Goal: Transaction & Acquisition: Download file/media

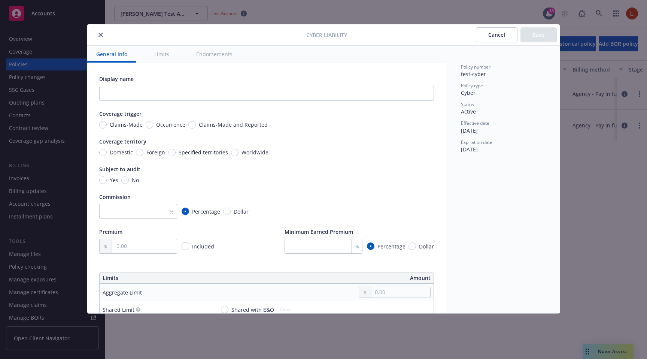
click at [101, 39] on div "Cyber Liability Cancel Save" at bounding box center [323, 34] width 473 height 21
click at [101, 36] on icon "close" at bounding box center [101, 35] width 4 height 4
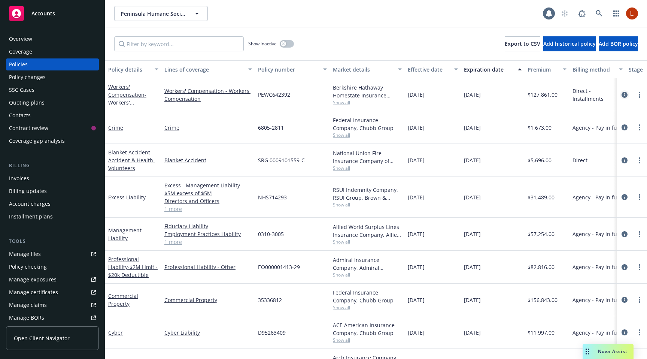
click at [625, 93] on icon "circleInformation" at bounding box center [625, 95] width 6 height 6
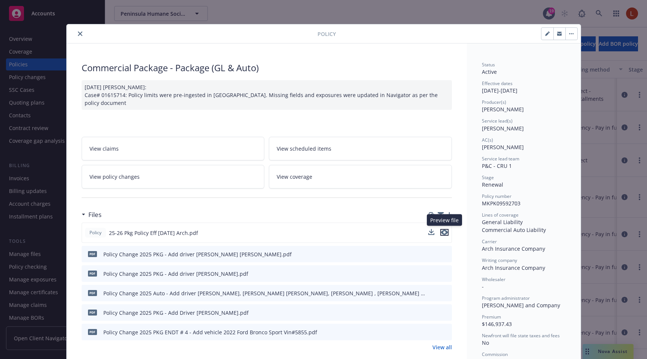
click at [443, 230] on icon "preview file" at bounding box center [444, 232] width 7 height 5
click at [442, 347] on link "View all" at bounding box center [442, 347] width 19 height 8
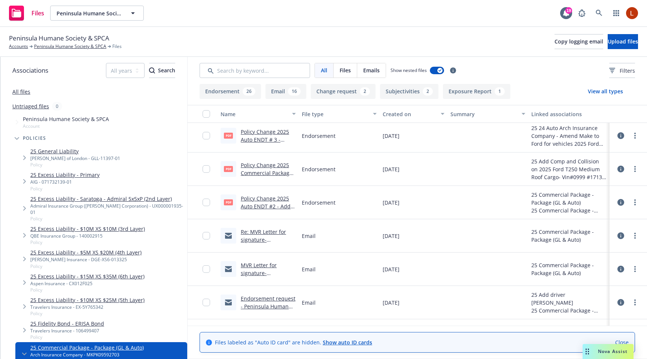
scroll to position [699, 0]
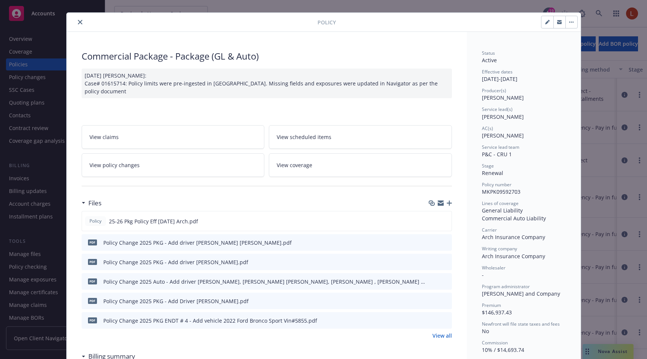
scroll to position [9, 0]
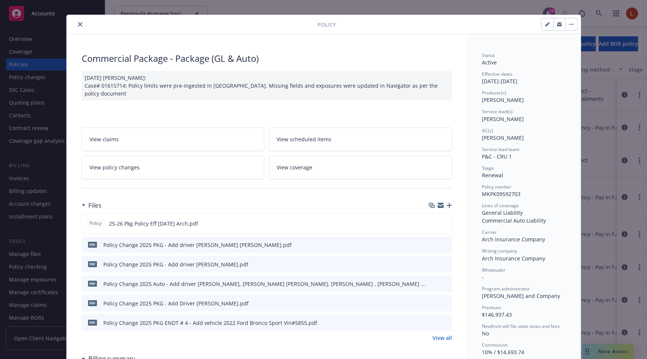
click at [440, 334] on link "View all" at bounding box center [442, 338] width 19 height 8
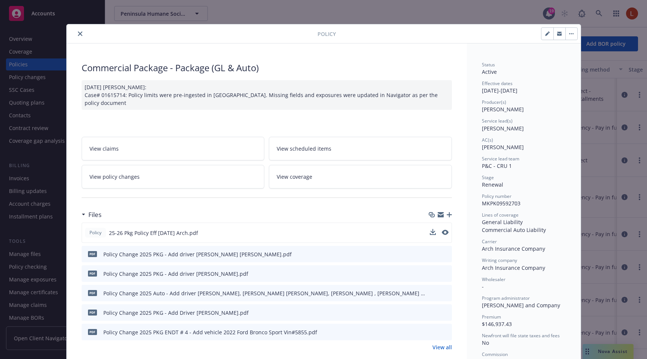
drag, startPoint x: 200, startPoint y: 230, endPoint x: 107, endPoint y: 230, distance: 92.5
click at [107, 230] on div "Policy 25-26 Pkg Policy Eff 4-14-25 Arch.pdf" at bounding box center [267, 233] width 371 height 20
copy span "25-26 Pkg Policy Eff 4-14-25 Arch.pdf"
click at [436, 345] on link "View all" at bounding box center [442, 347] width 19 height 8
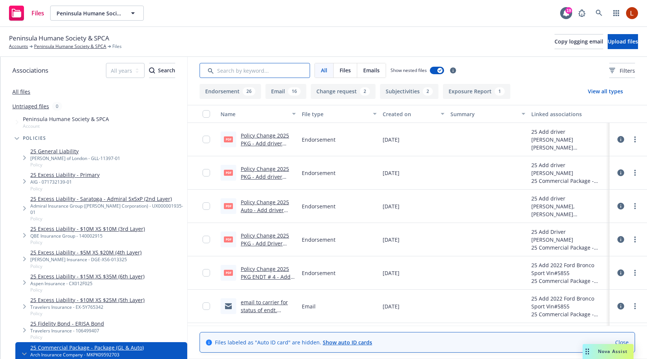
click at [251, 73] on input "Search by keyword..." at bounding box center [255, 70] width 111 height 15
paste input "25-26 Pkg Policy Eff [DATE] Arch.pdf"
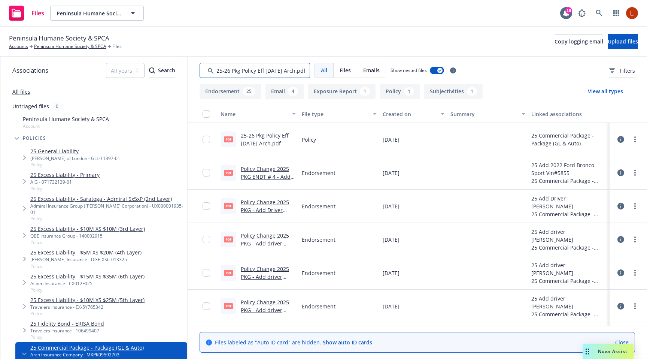
type input "25-26 Pkg Policy Eff [DATE] Arch.pdf"
click at [622, 137] on icon at bounding box center [621, 139] width 7 height 7
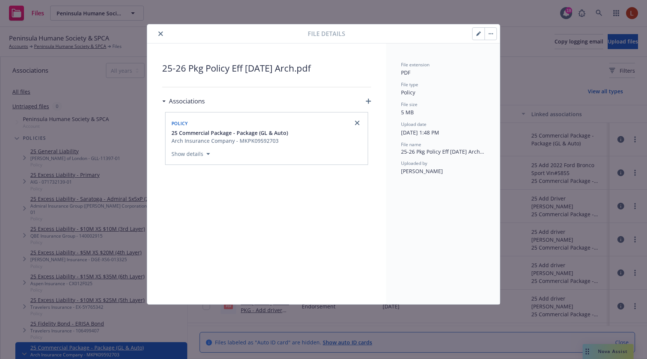
click at [161, 33] on icon "close" at bounding box center [160, 33] width 4 height 4
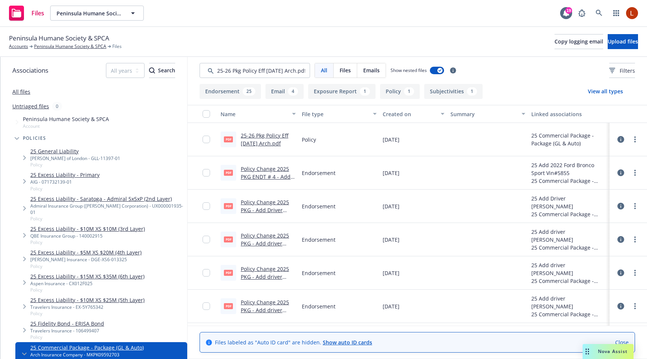
click at [618, 137] on icon at bounding box center [621, 139] width 7 height 7
